Goal: Transaction & Acquisition: Download file/media

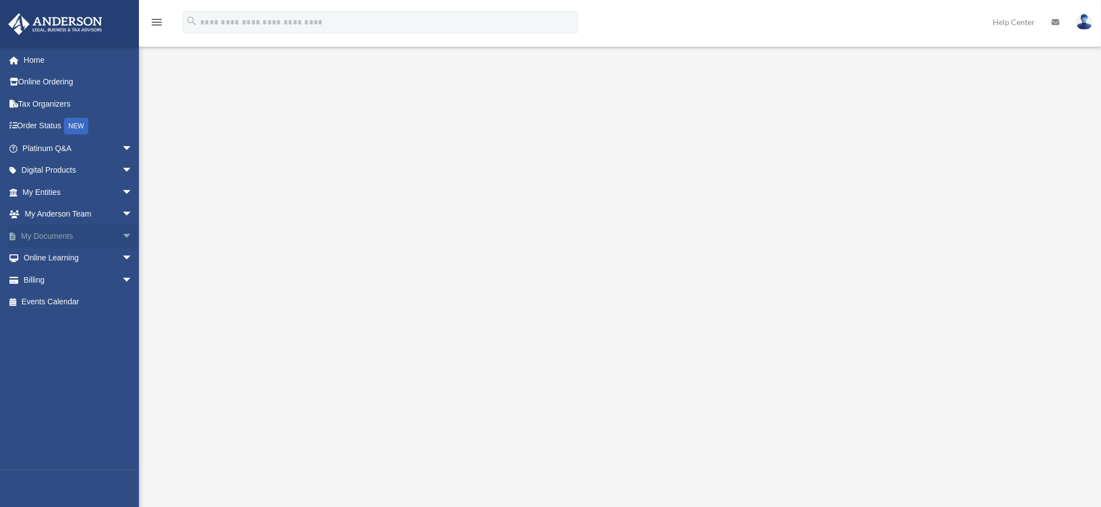
click at [122, 239] on span "arrow_drop_down" at bounding box center [133, 236] width 22 height 23
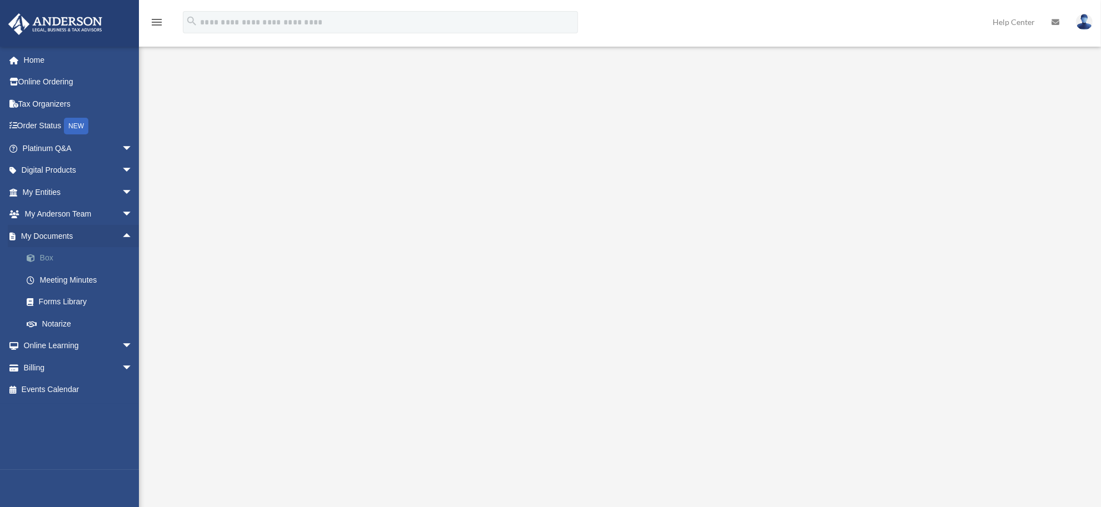
click at [54, 261] on link "Box" at bounding box center [83, 258] width 134 height 22
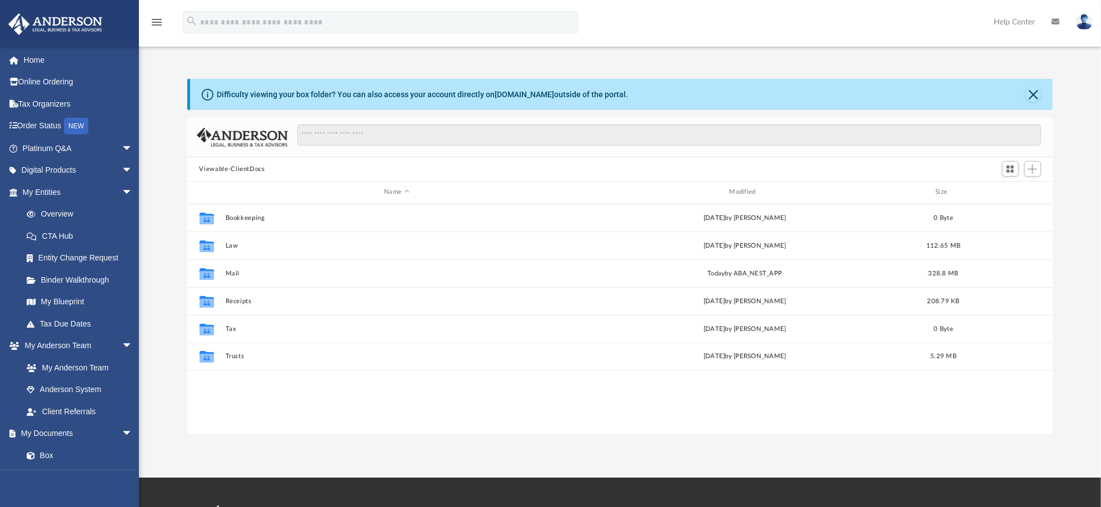
scroll to position [242, 854]
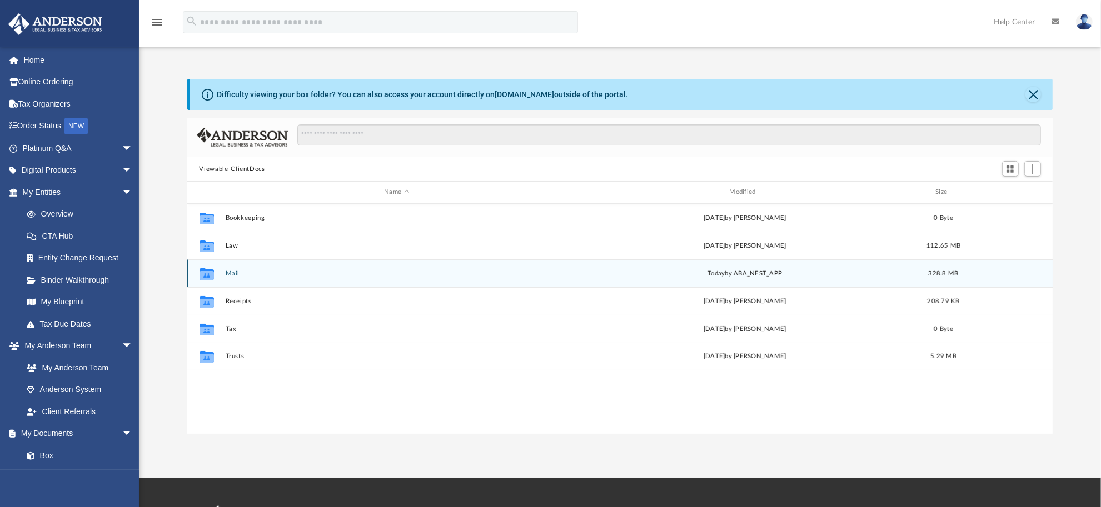
click at [231, 276] on button "Mail" at bounding box center [396, 273] width 343 height 7
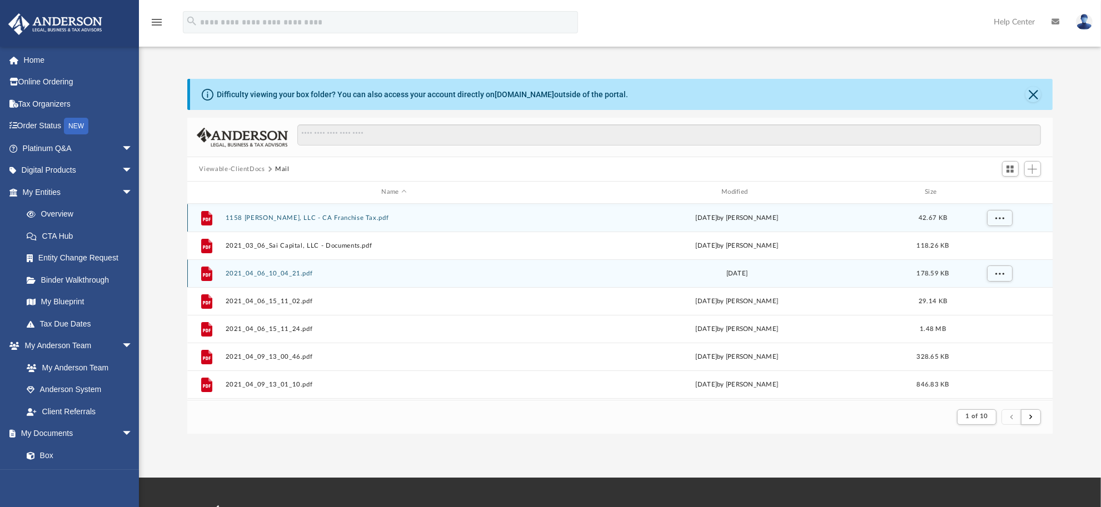
scroll to position [207, 854]
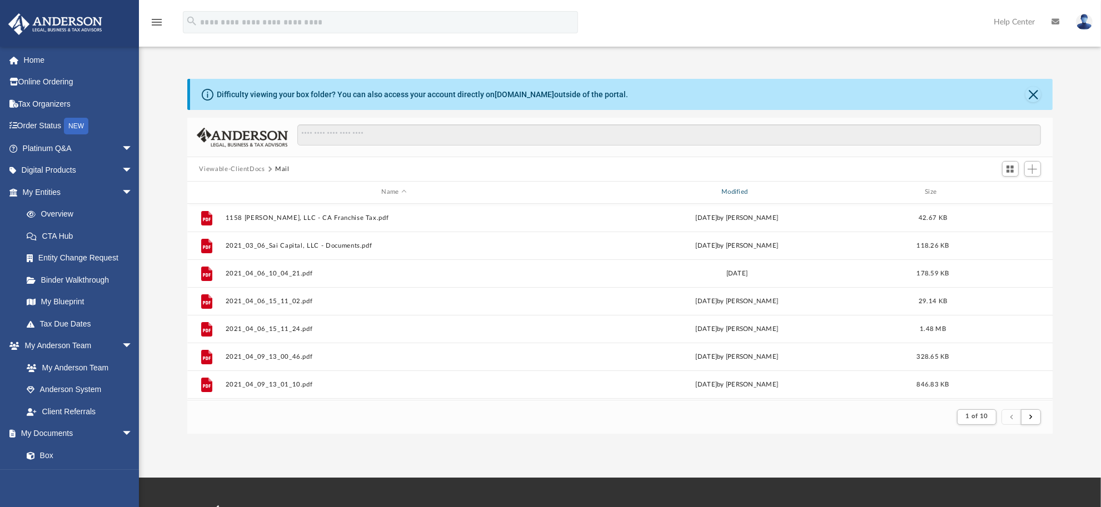
click at [737, 190] on div "Modified" at bounding box center [736, 192] width 338 height 10
click at [738, 189] on div "Modified" at bounding box center [736, 192] width 338 height 10
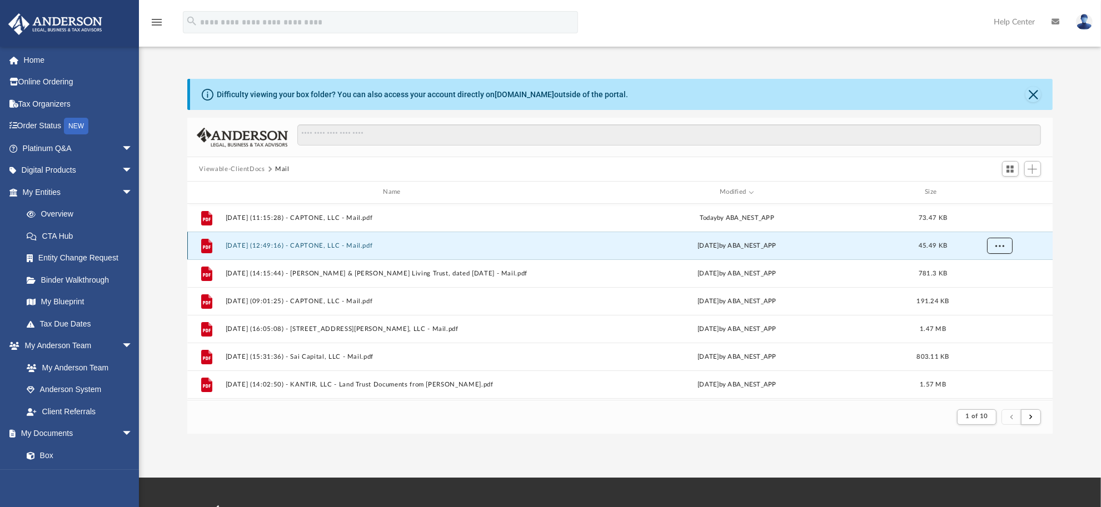
drag, startPoint x: 346, startPoint y: 243, endPoint x: 1004, endPoint y: 245, distance: 658.3
click at [1004, 245] on button "More options" at bounding box center [999, 245] width 26 height 17
click at [345, 242] on button "[DATE] (12:49:16) - CAPTONE, LLC - Mail.pdf" at bounding box center [394, 245] width 338 height 7
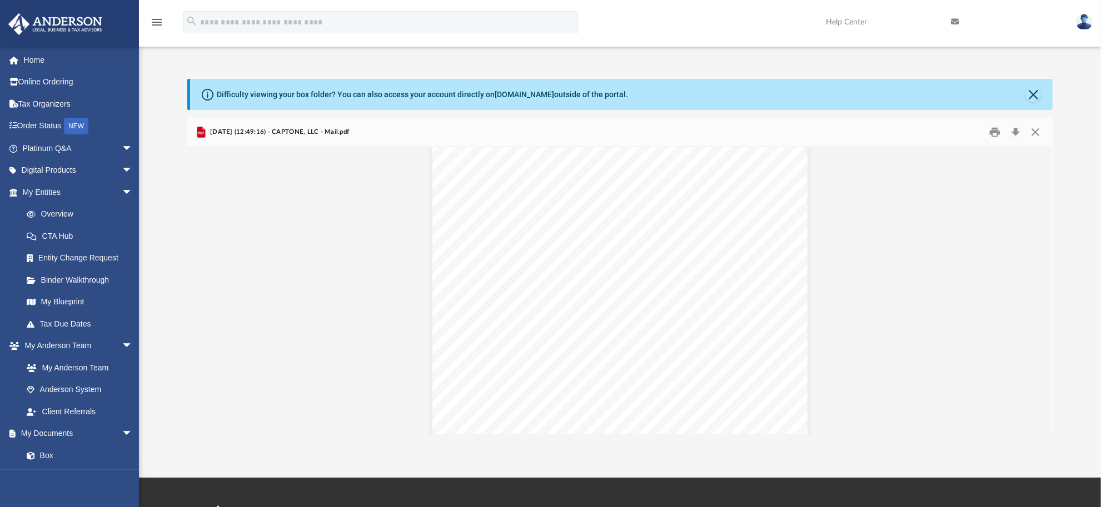
scroll to position [0, 0]
click at [1015, 132] on button "Download" at bounding box center [1016, 132] width 20 height 17
click at [1036, 126] on button "Close" at bounding box center [1035, 132] width 20 height 17
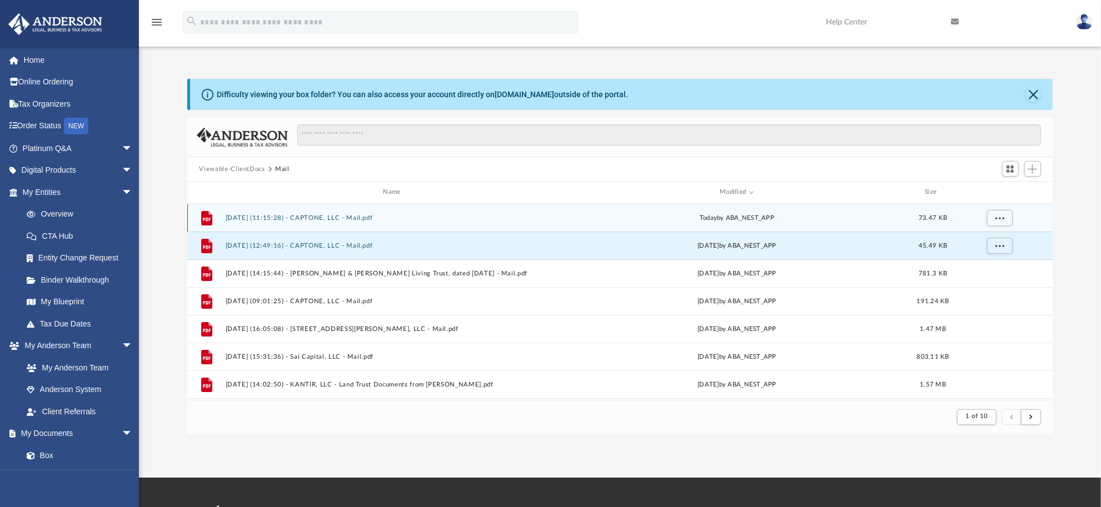
click at [462, 217] on button "[DATE] (11:15:28) - CAPTONE, LLC - Mail.pdf" at bounding box center [394, 217] width 338 height 7
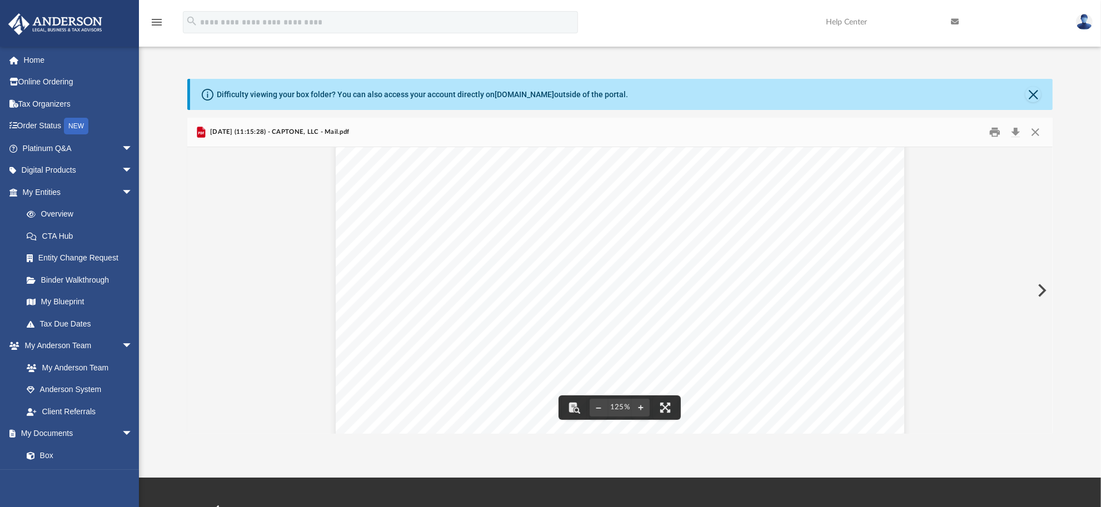
scroll to position [278, 0]
click at [1012, 137] on button "Download" at bounding box center [1016, 132] width 20 height 17
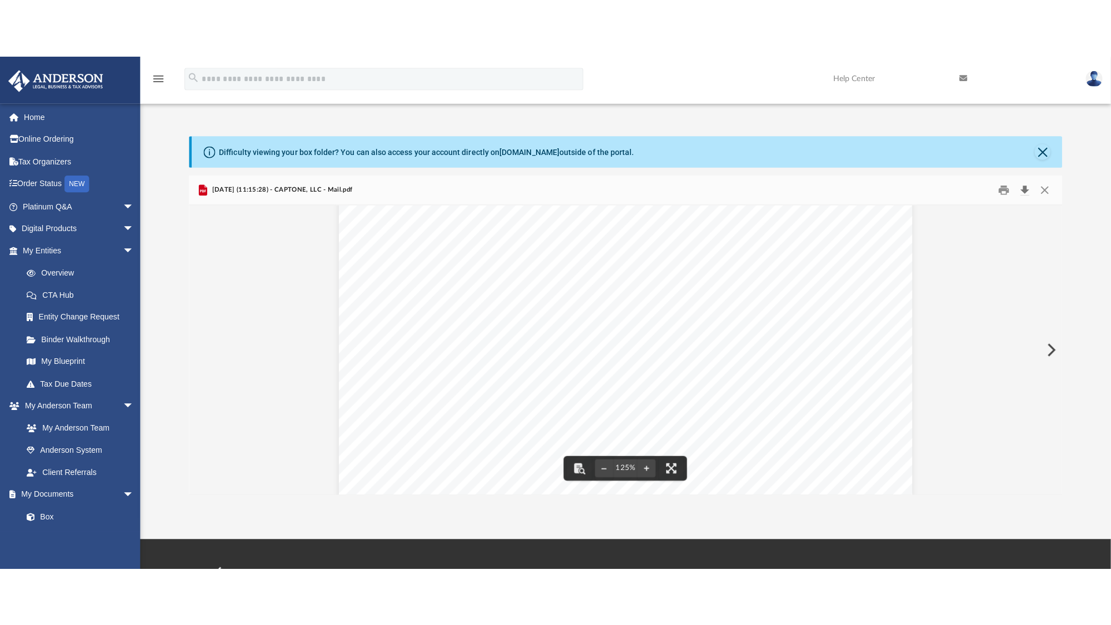
scroll to position [463, 0]
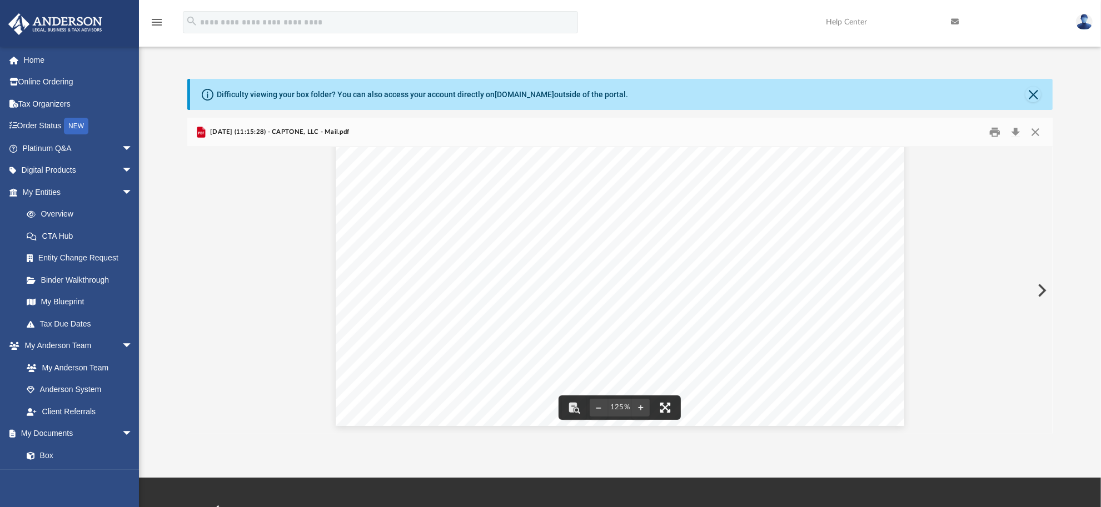
click at [662, 407] on button "File preview" at bounding box center [665, 408] width 24 height 24
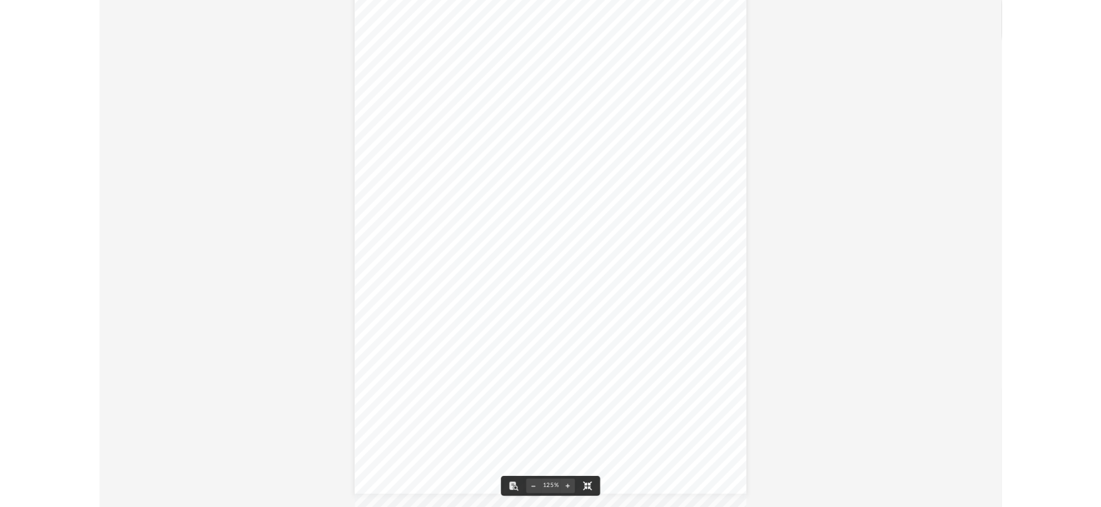
scroll to position [207, 864]
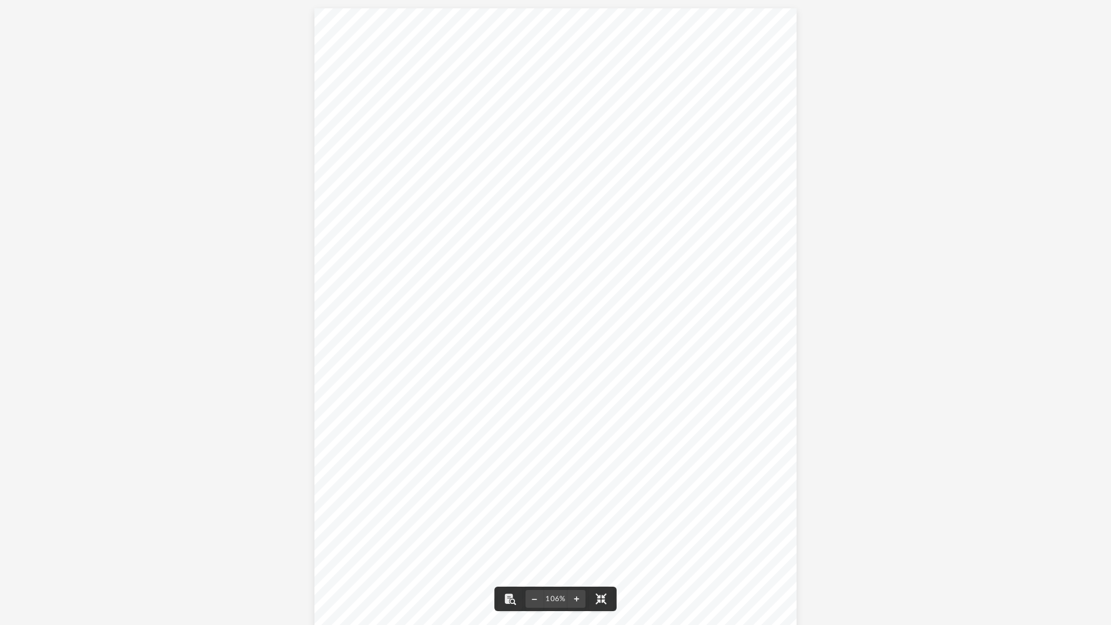
click at [509, 301] on div "Page 1" at bounding box center [555, 319] width 482 height 622
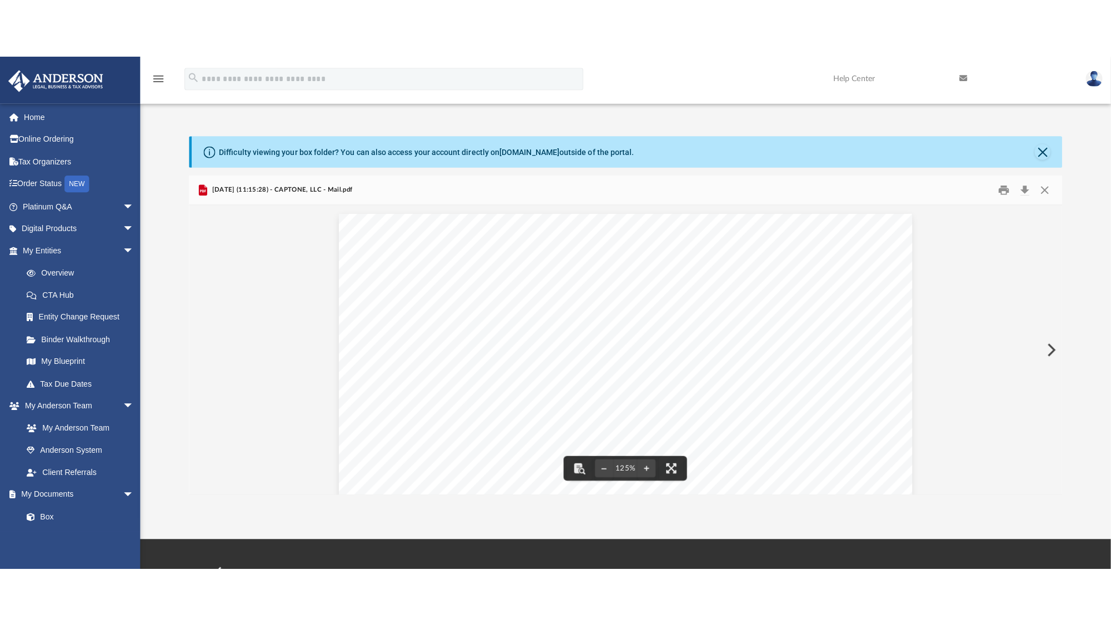
scroll to position [11, 10]
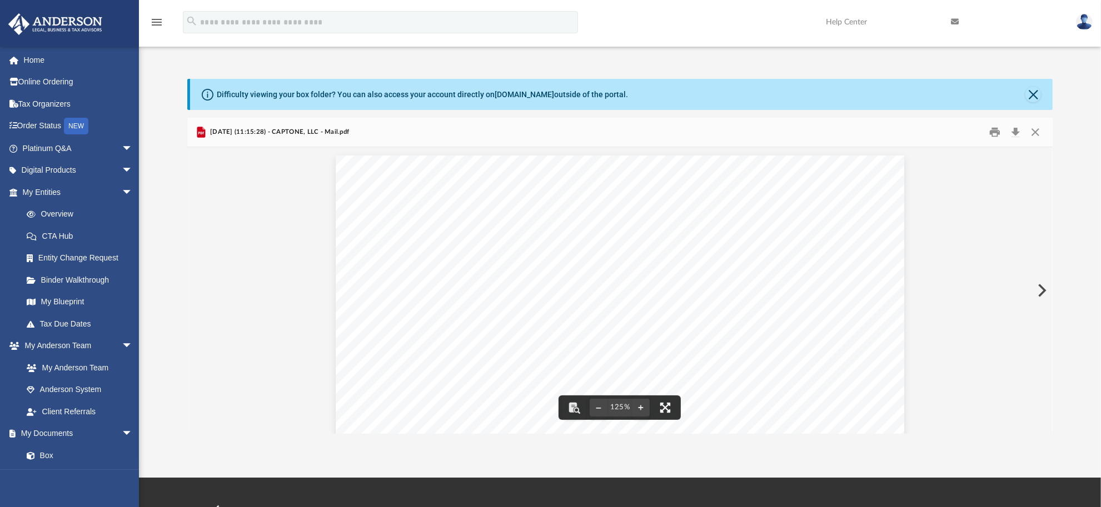
click at [667, 409] on button "File preview" at bounding box center [665, 408] width 24 height 24
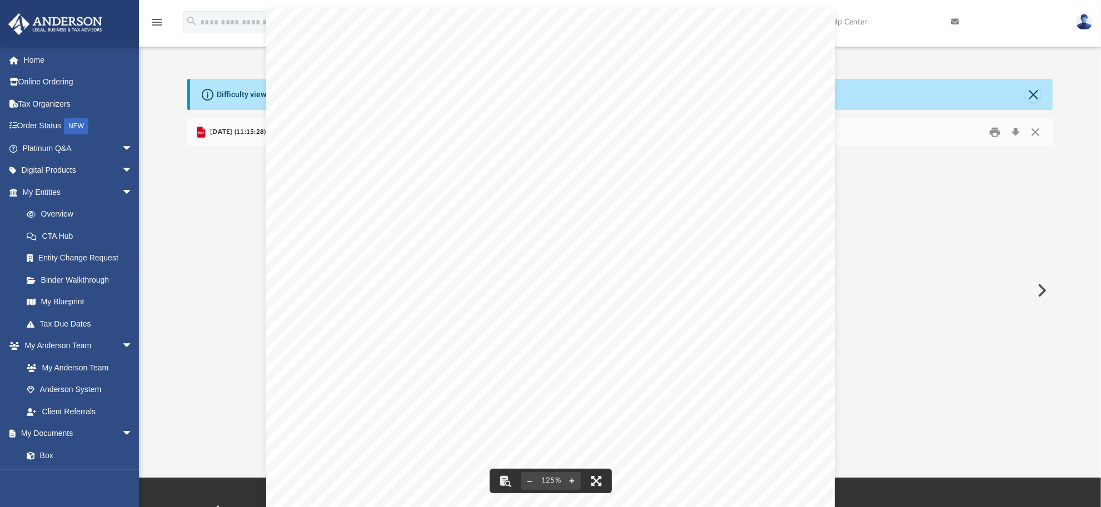
scroll to position [207, 864]
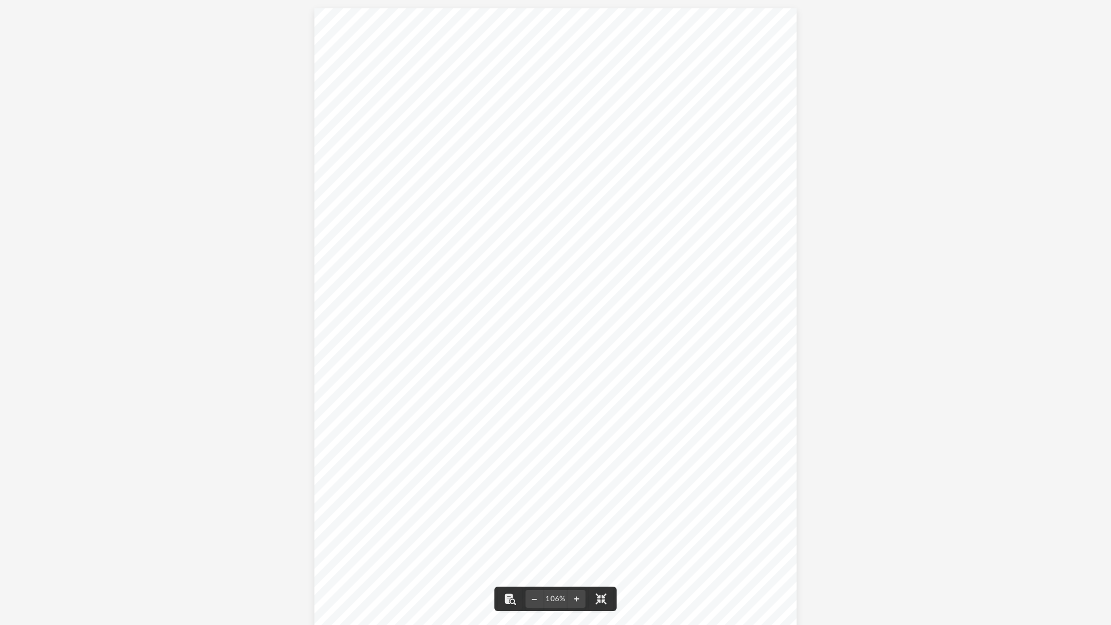
click at [506, 242] on div "Page 1" at bounding box center [555, 319] width 482 height 622
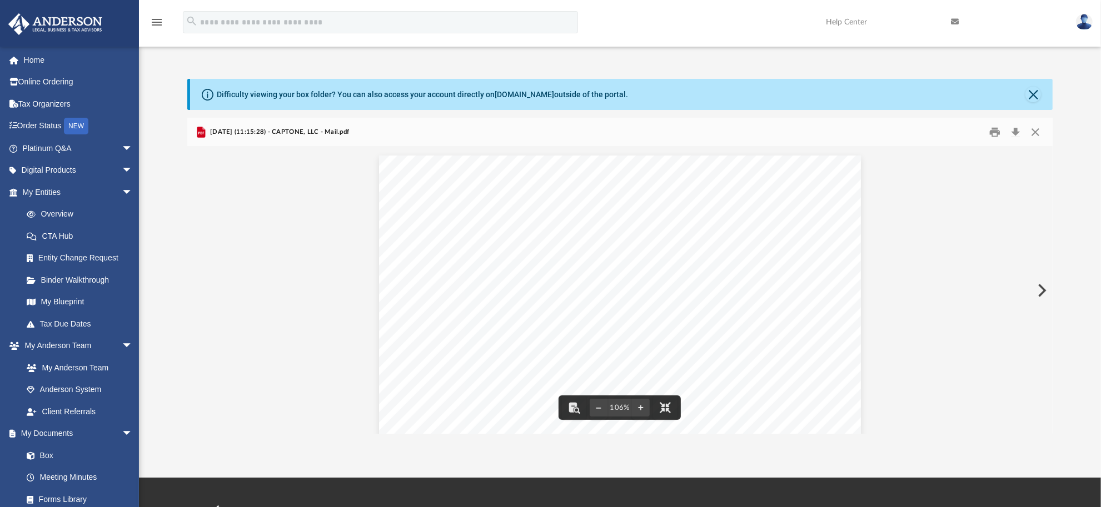
scroll to position [11, 10]
click at [1028, 129] on button "Close" at bounding box center [1035, 132] width 20 height 17
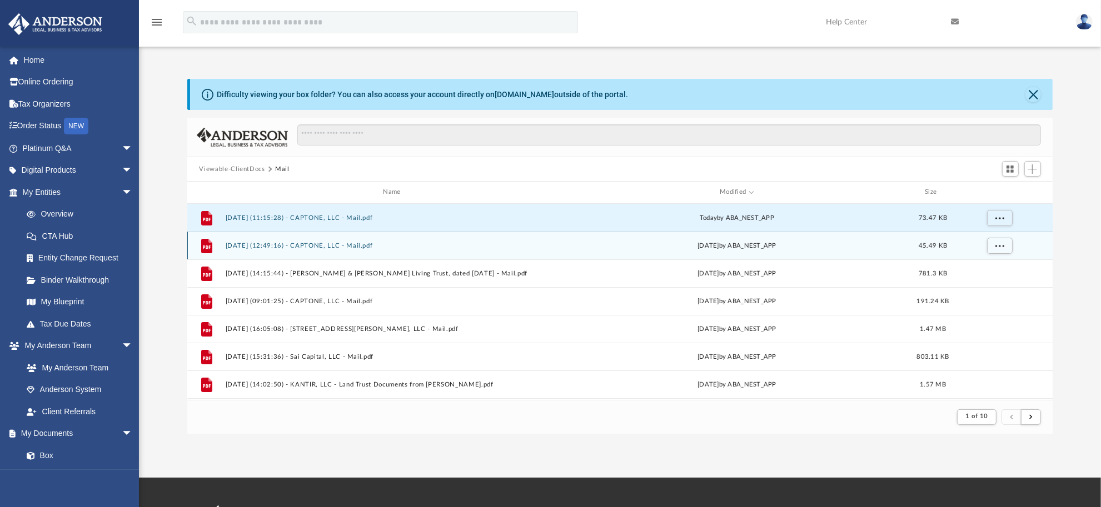
click at [364, 253] on div "File [DATE] (12:49:16) - CAPTONE, LLC - Mail.pdf [DATE] by ABA_NEST_APP 45.49 KB" at bounding box center [620, 246] width 866 height 28
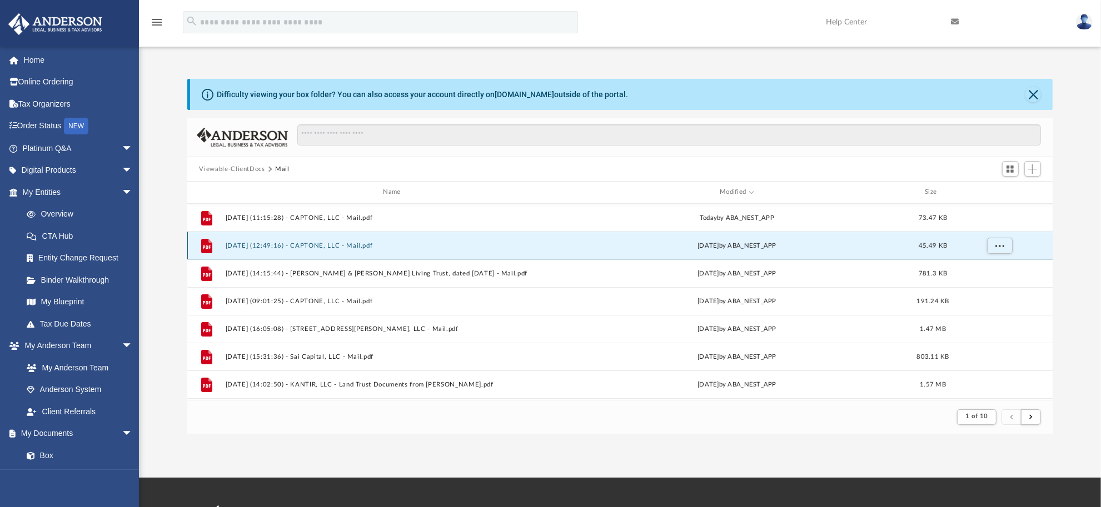
click at [468, 246] on button "[DATE] (12:49:16) - CAPTONE, LLC - Mail.pdf" at bounding box center [394, 245] width 338 height 7
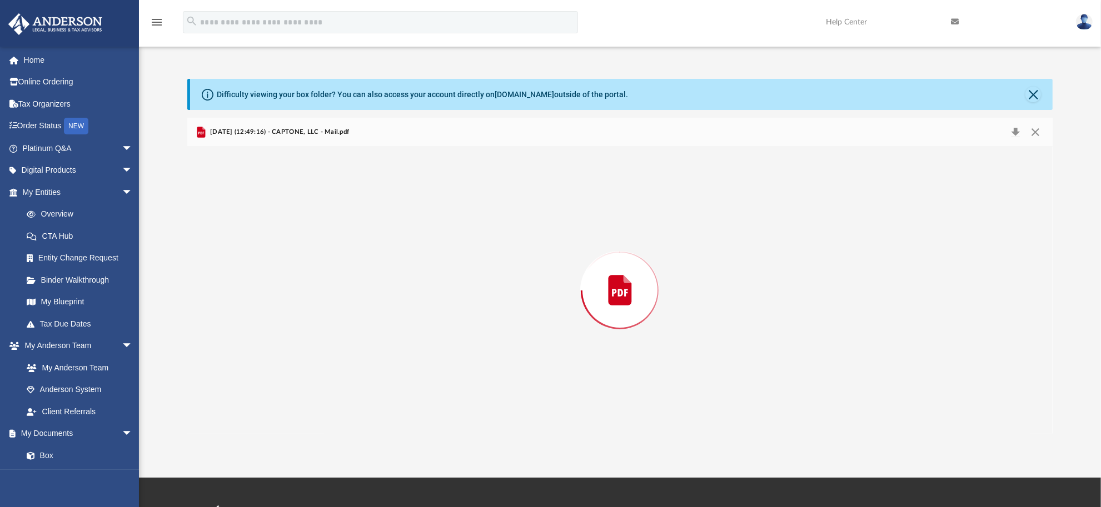
click at [468, 246] on div "Preview" at bounding box center [620, 290] width 866 height 287
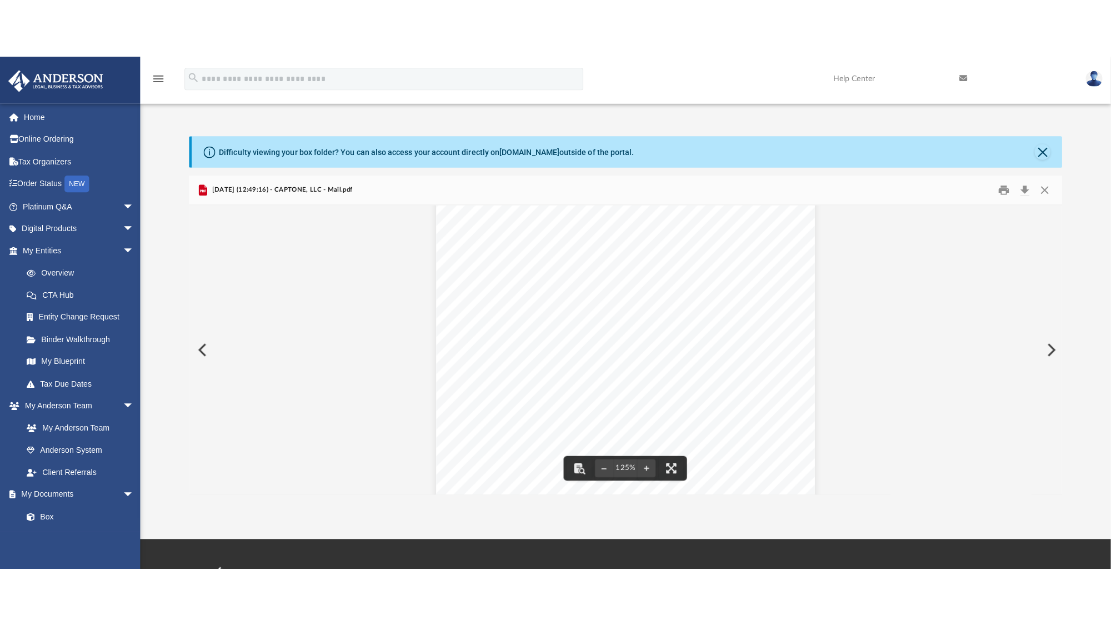
scroll to position [69, 0]
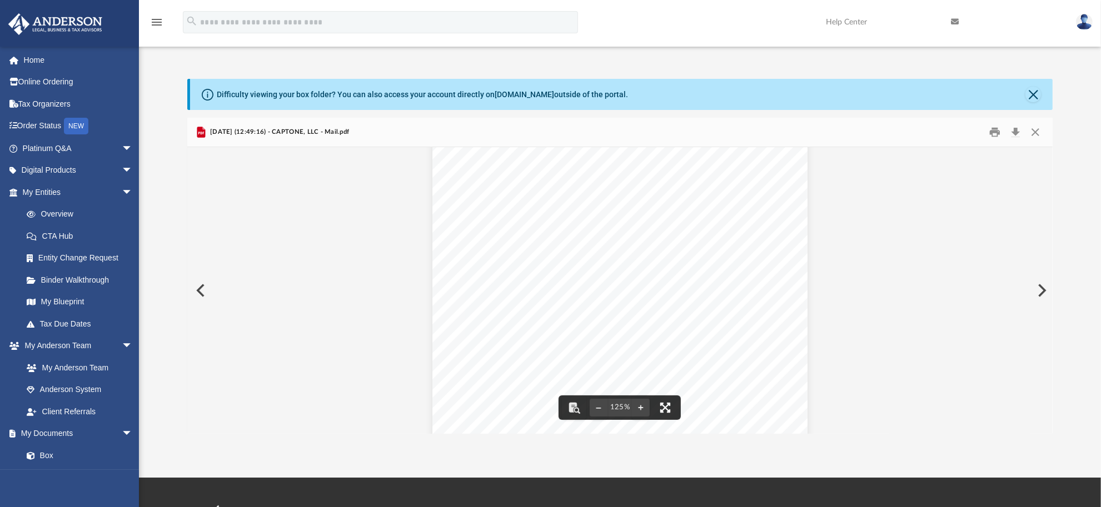
click at [663, 403] on button "File preview" at bounding box center [665, 408] width 24 height 24
